Goal: Information Seeking & Learning: Learn about a topic

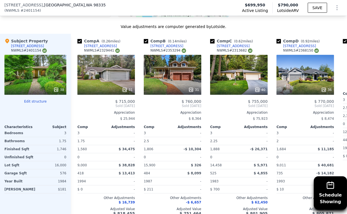
scroll to position [674, 0]
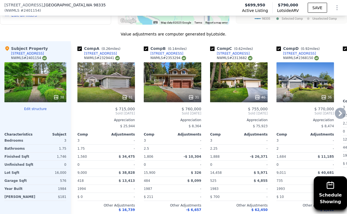
click at [339, 119] on icon at bounding box center [340, 113] width 11 height 11
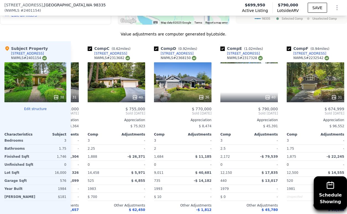
scroll to position [0, 133]
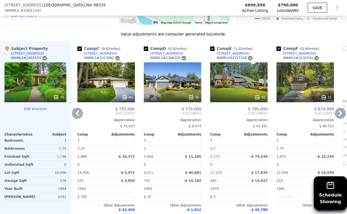
click at [339, 114] on icon at bounding box center [340, 113] width 3 height 6
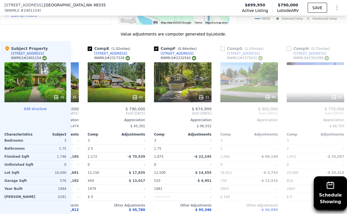
scroll to position [0, 266]
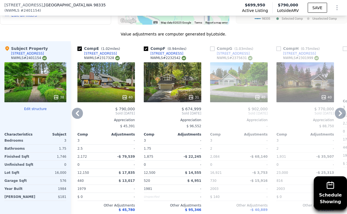
click at [339, 116] on icon at bounding box center [340, 113] width 3 height 6
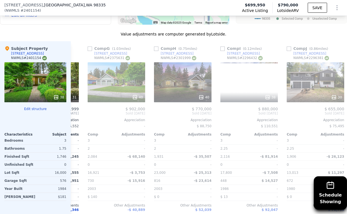
scroll to position [0, 399]
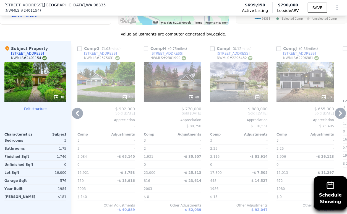
click at [339, 116] on icon at bounding box center [340, 113] width 3 height 6
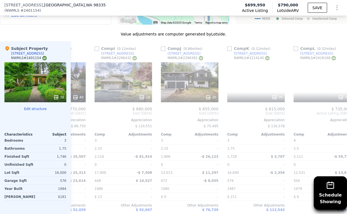
scroll to position [0, 531]
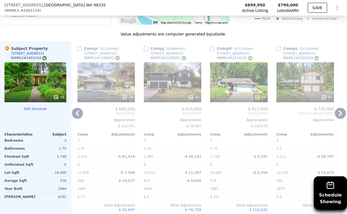
click at [339, 116] on icon at bounding box center [340, 113] width 3 height 6
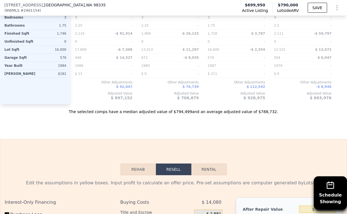
scroll to position [674, 0]
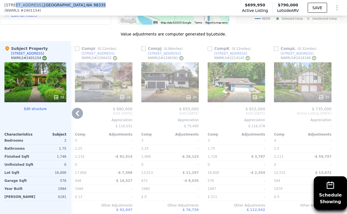
drag, startPoint x: 14, startPoint y: 5, endPoint x: 92, endPoint y: 10, distance: 77.9
click at [92, 10] on div "4408 35th Ave , Gig Harbor , WA 98335 ( NWMLS # 2401154 ) Active Listing $699,9…" at bounding box center [173, 7] width 347 height 15
copy div "35th Ave , Gig Harbor , WA 98335"
click at [225, 56] on div "4617 35th Avenue Ct" at bounding box center [230, 53] width 33 height 4
click at [14, 6] on span "[STREET_ADDRESS]" at bounding box center [23, 5] width 38 height 6
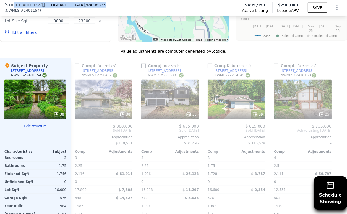
drag, startPoint x: 13, startPoint y: 4, endPoint x: 75, endPoint y: 4, distance: 62.0
click at [75, 4] on div "4408 35th Ave , Gig Harbor , WA 98335 ( NWMLS # 2401154 )" at bounding box center [57, 7] width 106 height 11
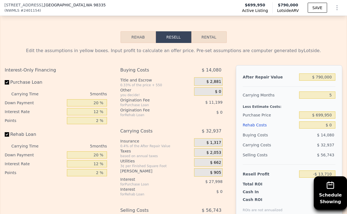
scroll to position [982, 0]
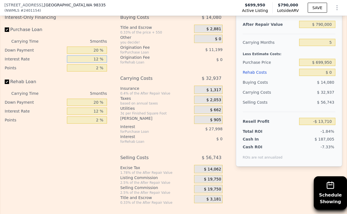
click at [90, 63] on input "12 %" at bounding box center [87, 58] width 40 height 7
click at [90, 54] on input "20 %" at bounding box center [87, 49] width 40 height 7
type input "10 %"
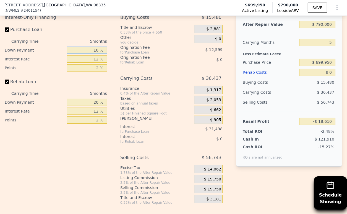
type input "-$ 18,610"
type input "10 %"
click at [91, 63] on input "12 %" at bounding box center [87, 58] width 40 height 7
type input "9 %"
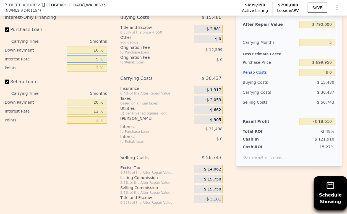
type input "-$ 10,735"
type input "9 %"
click at [91, 71] on input "2 %" at bounding box center [87, 67] width 40 height 7
type input "1 %"
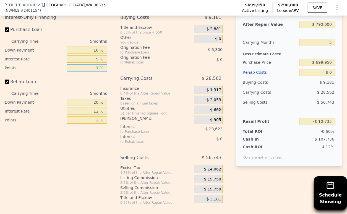
type input "-$ 4,436"
type input "1.5 %"
type input "-$ 7,585"
type input "1.5 %"
click at [95, 98] on div "5 months" at bounding box center [78, 93] width 58 height 9
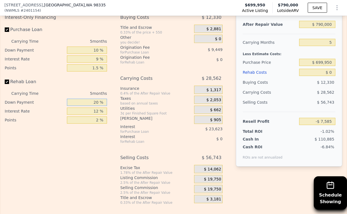
click at [95, 106] on input "20 %" at bounding box center [87, 102] width 40 height 7
type input "10 %"
click at [92, 115] on input "12 %" at bounding box center [87, 110] width 40 height 7
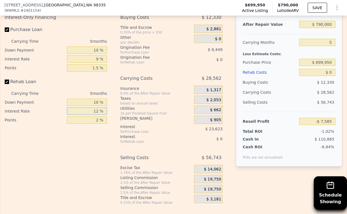
click at [92, 115] on input "12 %" at bounding box center [87, 110] width 40 height 7
type input "9 %"
click at [90, 123] on input "2 %" at bounding box center [87, 119] width 40 height 7
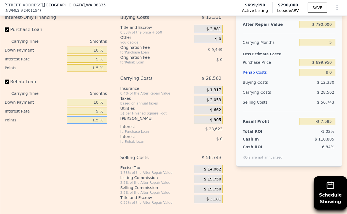
type input "1.5 %"
click at [209, 182] on span "$ 19,750" at bounding box center [212, 179] width 17 height 5
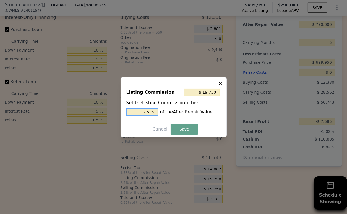
drag, startPoint x: 147, startPoint y: 111, endPoint x: 143, endPoint y: 112, distance: 4.0
click at [143, 112] on input "2.5 %" at bounding box center [142, 111] width 32 height 7
type input "$ 11,850"
type input "1.5 %"
click at [175, 127] on button "Save" at bounding box center [184, 128] width 27 height 11
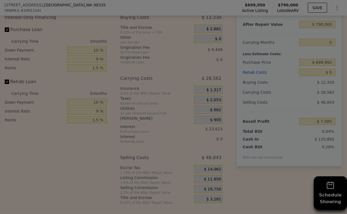
type input "$ 315"
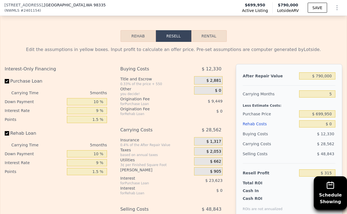
scroll to position [920, 0]
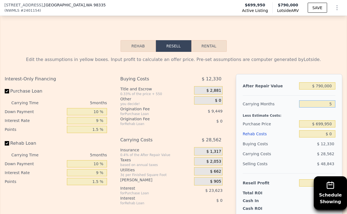
drag, startPoint x: 326, startPoint y: 111, endPoint x: 323, endPoint y: 111, distance: 3.6
click at [323, 107] on input "5" at bounding box center [317, 103] width 36 height 7
type input "1"
type input "$ 23,165"
drag, startPoint x: 329, startPoint y: 108, endPoint x: 324, endPoint y: 110, distance: 4.9
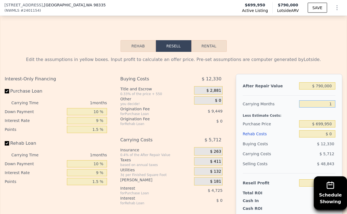
click at [324, 107] on input "1" at bounding box center [317, 103] width 36 height 7
type input "4"
type input "$ 6,028"
type input "4"
click at [324, 127] on input "$ 699,950" at bounding box center [317, 123] width 36 height 7
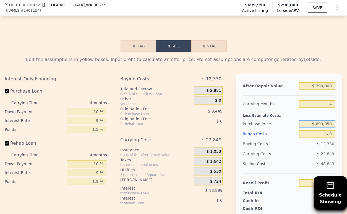
click at [324, 127] on input "$ 699,950" at bounding box center [317, 123] width 36 height 7
type input "$ 55,000"
click at [306, 149] on div "$ 12,330" at bounding box center [317, 144] width 36 height 10
type input "$ 679,248"
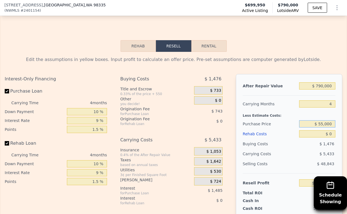
click at [322, 127] on input "$ 55,000" at bounding box center [317, 123] width 36 height 7
type input "$ 550,000"
click at [299, 149] on div "$ 1,476" at bounding box center [317, 144] width 36 height 10
type input "$ 162,549"
click at [320, 127] on input "$ 550,000" at bounding box center [317, 123] width 36 height 7
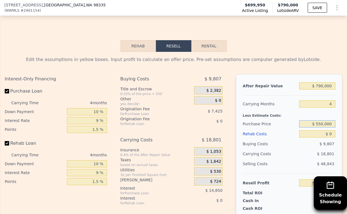
drag, startPoint x: 316, startPoint y: 132, endPoint x: 320, endPoint y: 132, distance: 3.6
click at [320, 127] on input "$ 550,000" at bounding box center [317, 123] width 36 height 7
type input "$ 500,000"
click at [314, 147] on div "$ 9,807" at bounding box center [317, 144] width 36 height 10
type input "$ 214,743"
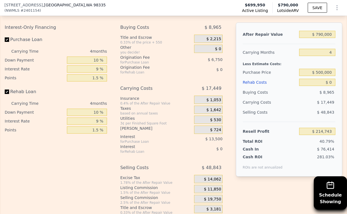
scroll to position [982, 0]
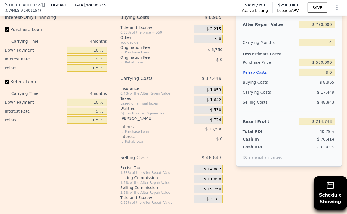
drag, startPoint x: 327, startPoint y: 80, endPoint x: 320, endPoint y: 80, distance: 6.6
click at [320, 76] on input "$ 0" at bounding box center [317, 72] width 36 height 7
type input "$ 6"
type input "$ 214,737"
type input "$ 60"
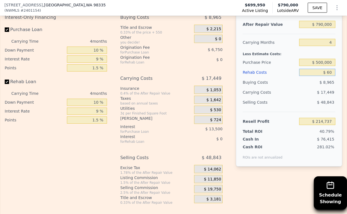
type input "$ 214,682"
type input "$ 600"
type input "$ 214,119"
type input "$ 6,000"
type input "$ 208,498"
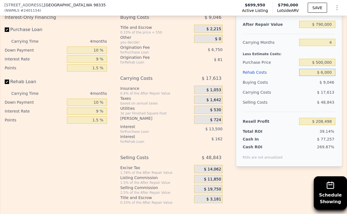
type input "$ 60,000"
type input "$ 152,313"
type input "$ 60,000"
click at [307, 97] on div "$ 19,069" at bounding box center [307, 92] width 57 height 10
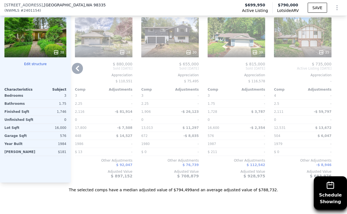
scroll to position [674, 0]
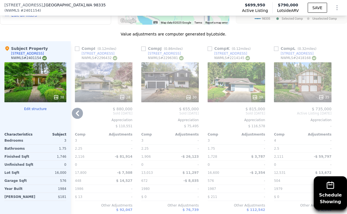
click at [80, 115] on icon at bounding box center [77, 113] width 11 height 11
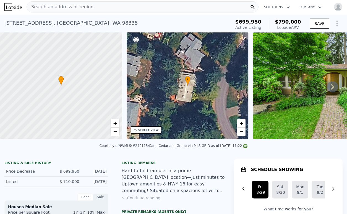
scroll to position [0, 0]
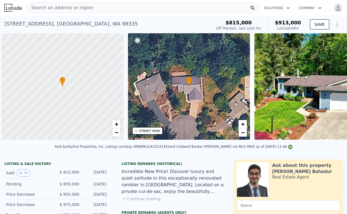
scroll to position [0, 2]
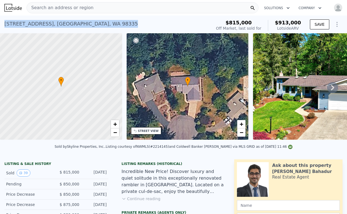
drag, startPoint x: 108, startPoint y: 24, endPoint x: 5, endPoint y: 25, distance: 103.0
click at [5, 25] on div "4617 35th Avenue Ct , Gig Harbor , WA 98335 Sold Aug 2024 for $815k (~ARV $913k…" at bounding box center [106, 25] width 205 height 15
copy div "4617 35th Avenue Ct , Gig Harbor , WA 98335"
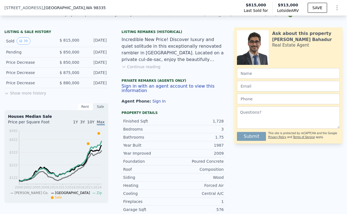
scroll to position [182, 0]
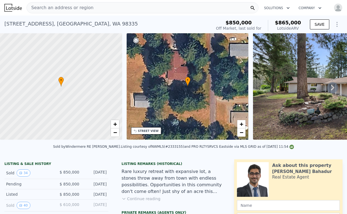
click at [87, 5] on div "Search an address or region" at bounding box center [143, 7] width 232 height 11
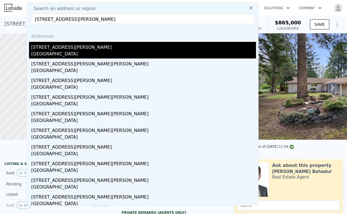
type input "[STREET_ADDRESS][PERSON_NAME]"
click at [73, 50] on div "[STREET_ADDRESS][PERSON_NAME]" at bounding box center [143, 46] width 225 height 9
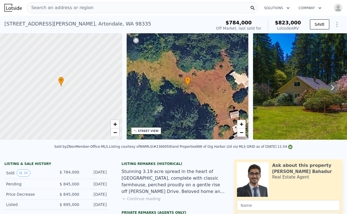
click at [100, 9] on div "Search an address or region" at bounding box center [143, 7] width 232 height 11
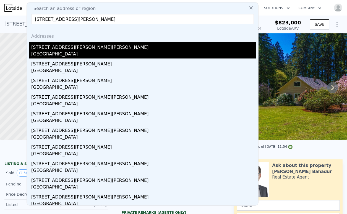
type input "[STREET_ADDRESS][PERSON_NAME]"
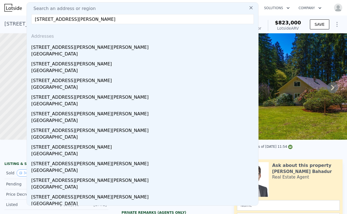
click at [67, 52] on div "[GEOGRAPHIC_DATA]" at bounding box center [143, 55] width 225 height 8
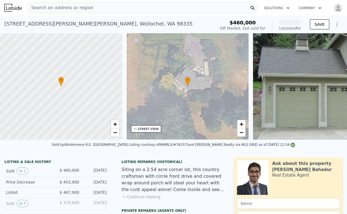
click at [153, 8] on div "Search an address or region" at bounding box center [143, 7] width 232 height 11
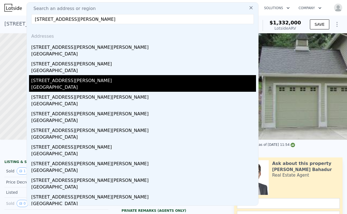
scroll to position [2, 0]
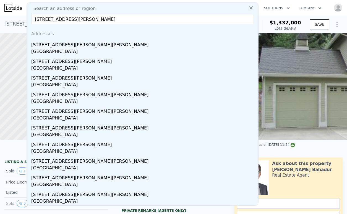
type input "[STREET_ADDRESS][PERSON_NAME]"
click at [173, 4] on div "Search an address or region [STREET_ADDRESS][PERSON_NAME] Addresses [STREET_ADD…" at bounding box center [143, 103] width 232 height 203
click at [175, 15] on input "[STREET_ADDRESS][PERSON_NAME]" at bounding box center [142, 19] width 223 height 10
click at [249, 7] on icon at bounding box center [252, 8] width 6 height 6
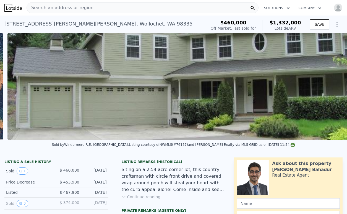
scroll to position [0, 253]
